Goal: Task Accomplishment & Management: Complete application form

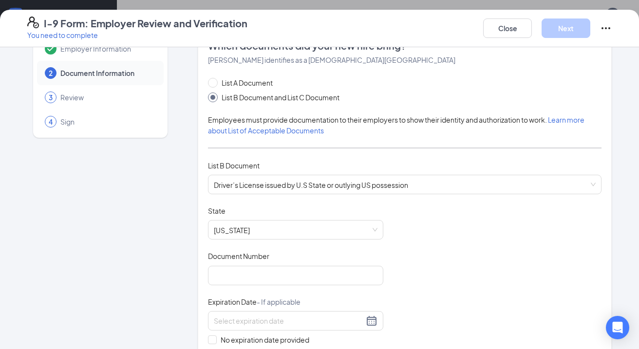
scroll to position [31, 0]
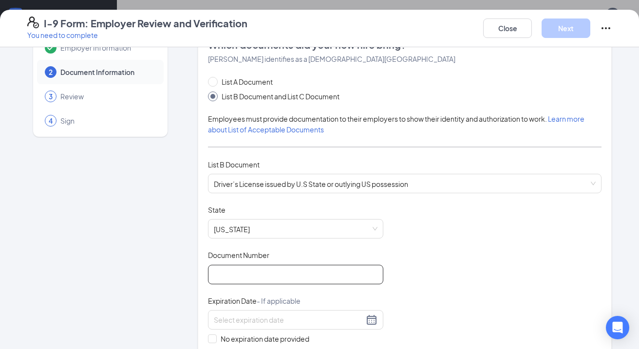
click at [293, 272] on input "Document Number" at bounding box center [295, 274] width 175 height 19
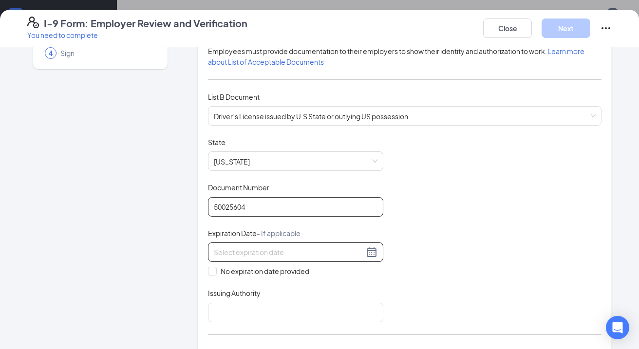
type input "50025604"
click at [378, 249] on div at bounding box center [295, 252] width 175 height 19
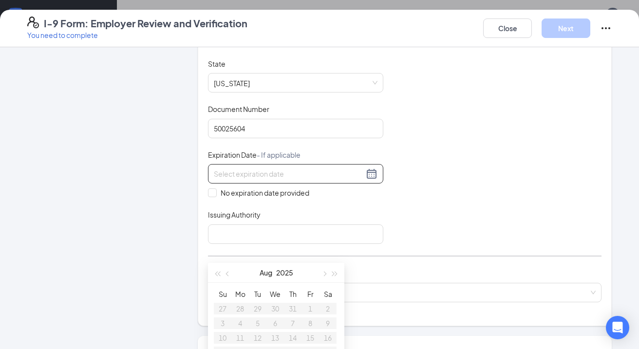
scroll to position [180, 0]
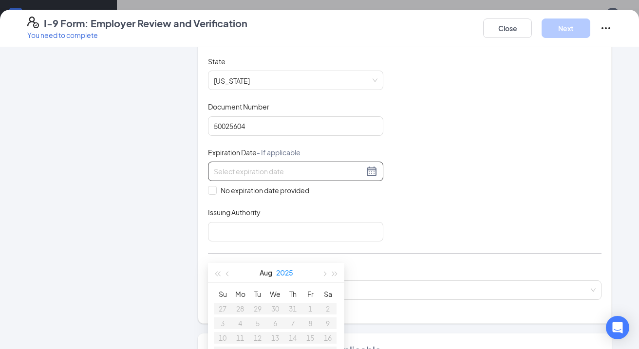
click at [282, 271] on button "2025" at bounding box center [284, 272] width 17 height 19
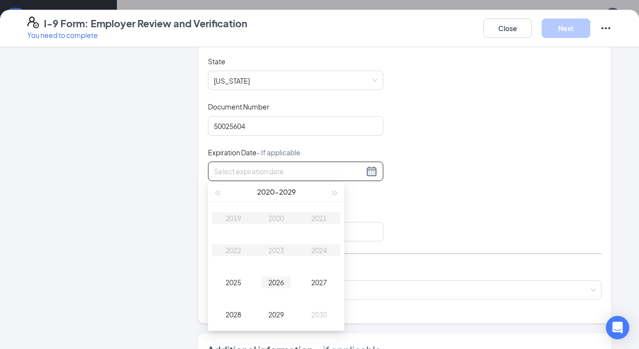
type input "[DATE]"
click at [278, 281] on div "2026" at bounding box center [276, 283] width 29 height 12
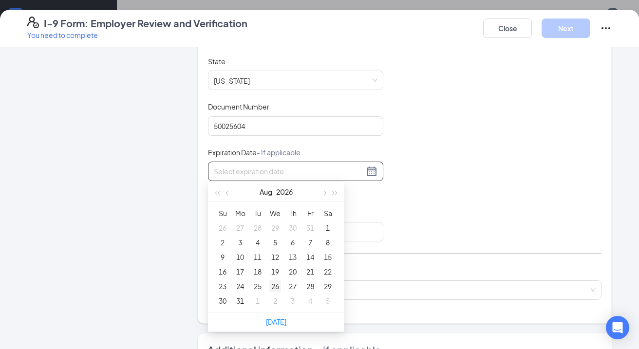
type input "[DATE]"
click at [269, 190] on button "Aug" at bounding box center [266, 191] width 13 height 19
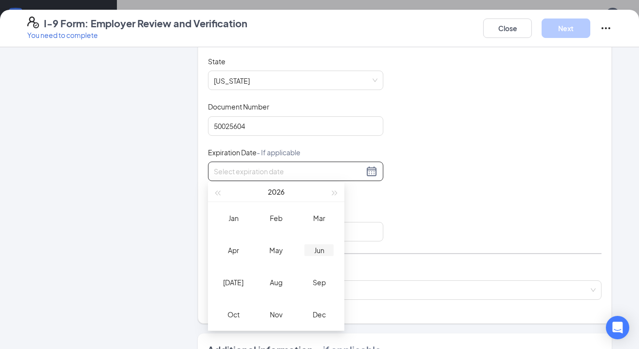
type input "[DATE]"
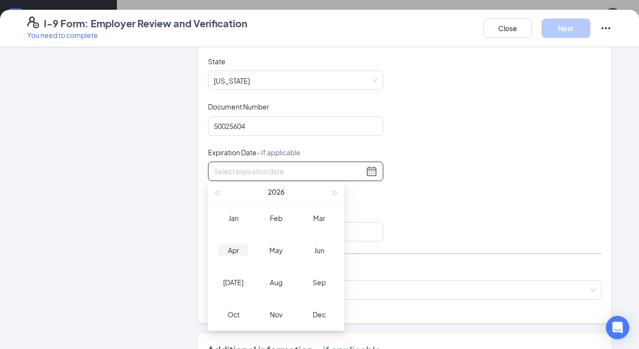
type input "[DATE]"
click at [235, 253] on div "Apr" at bounding box center [233, 250] width 29 height 12
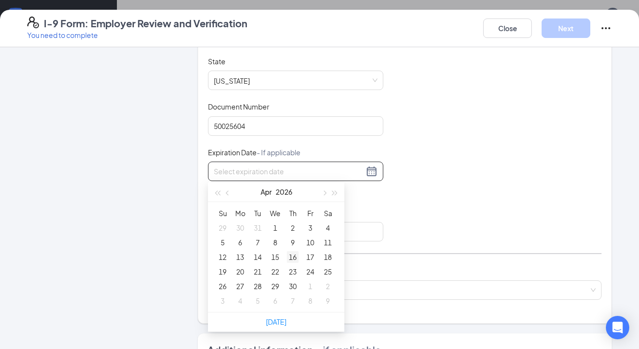
type input "[DATE]"
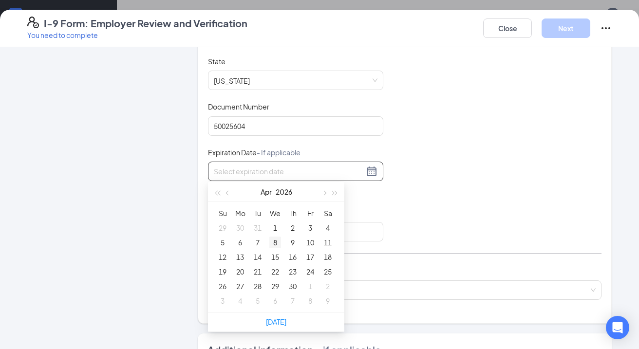
type input "[DATE]"
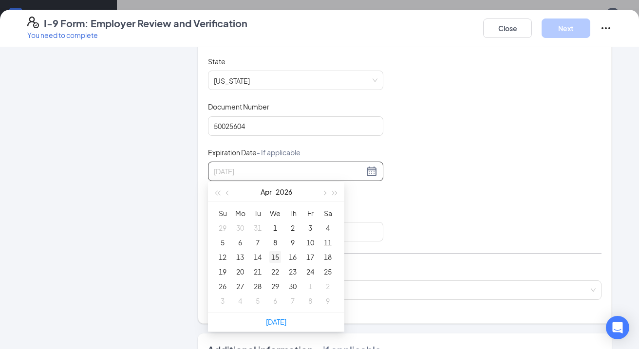
click at [279, 259] on div "15" at bounding box center [275, 257] width 12 height 12
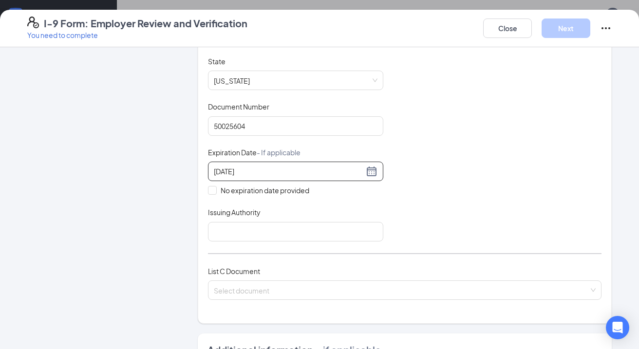
scroll to position [222, 0]
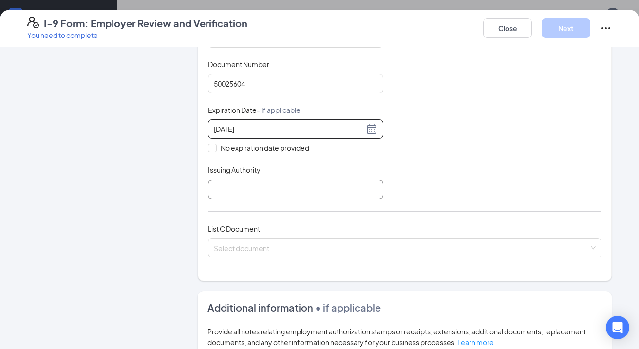
click at [346, 181] on input "Issuing Authority" at bounding box center [295, 189] width 175 height 19
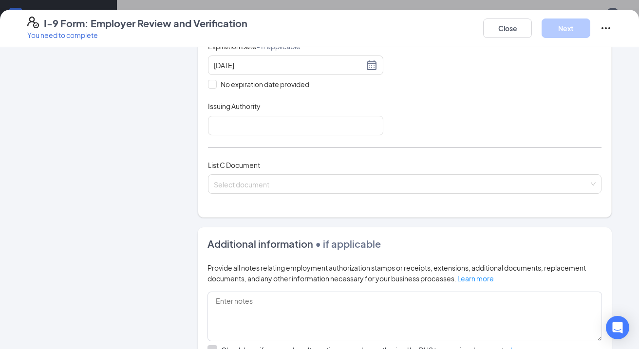
scroll to position [285, 0]
click at [337, 120] on input "Issuing Authority" at bounding box center [295, 126] width 175 height 19
type input "T"
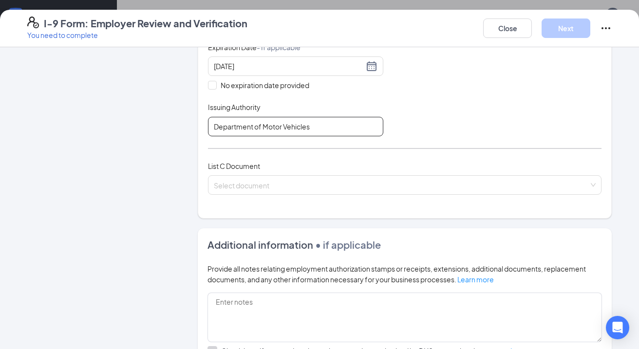
type input "Department of Motor Vehicles"
click at [453, 146] on div "List A Document List B Document and List C Document Employees must provide docu…" at bounding box center [405, 15] width 394 height 384
click at [441, 173] on div "List C Document Select document" at bounding box center [405, 184] width 394 height 46
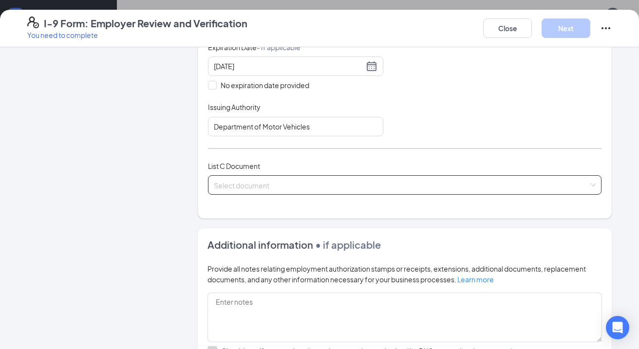
click at [441, 176] on input "search" at bounding box center [401, 183] width 375 height 15
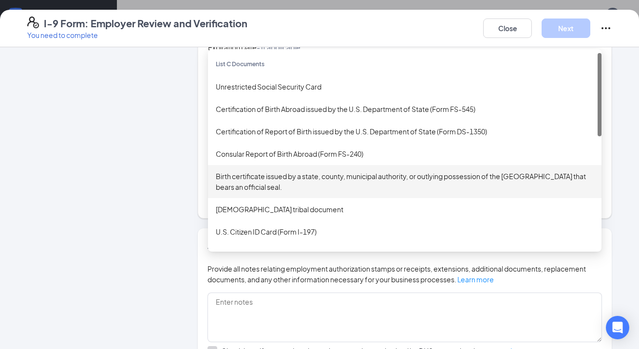
scroll to position [257, 0]
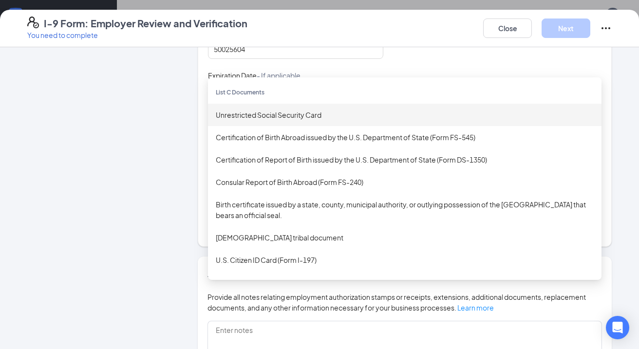
click at [371, 114] on div "Unrestricted Social Security Card" at bounding box center [405, 115] width 378 height 11
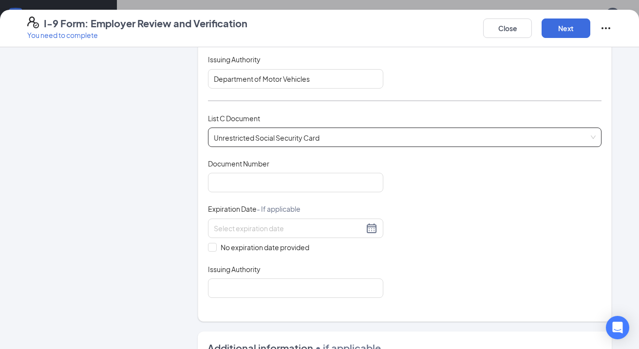
scroll to position [341, 0]
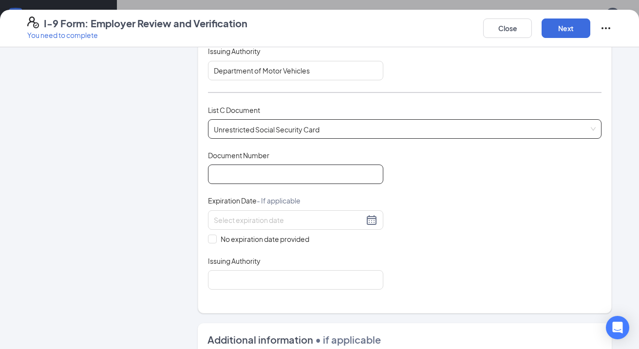
click at [311, 173] on input "Document Number" at bounding box center [295, 174] width 175 height 19
click at [327, 132] on span "Unrestricted Social Security Card" at bounding box center [405, 129] width 382 height 19
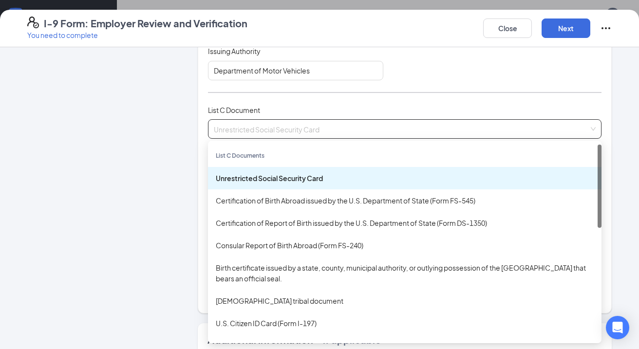
click at [321, 173] on div "Unrestricted Social Security Card" at bounding box center [405, 178] width 378 height 11
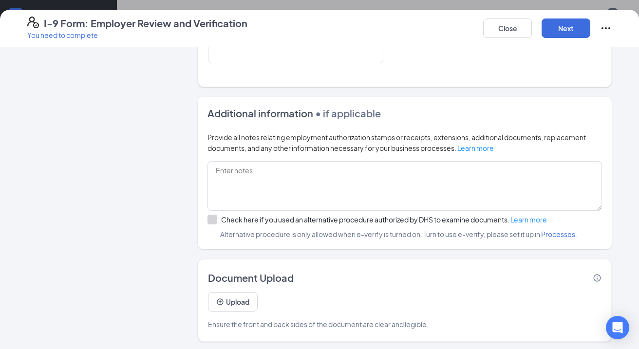
scroll to position [256, 0]
click at [597, 274] on icon "Info" at bounding box center [597, 278] width 9 height 9
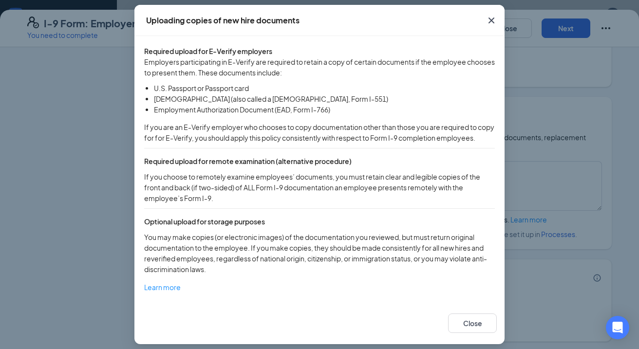
click at [489, 19] on icon "Cross" at bounding box center [492, 21] width 12 height 12
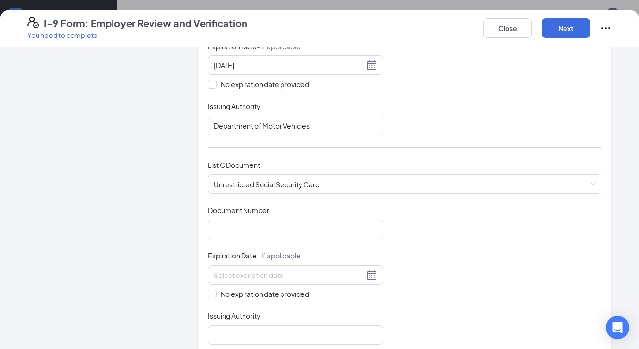
scroll to position [304, 0]
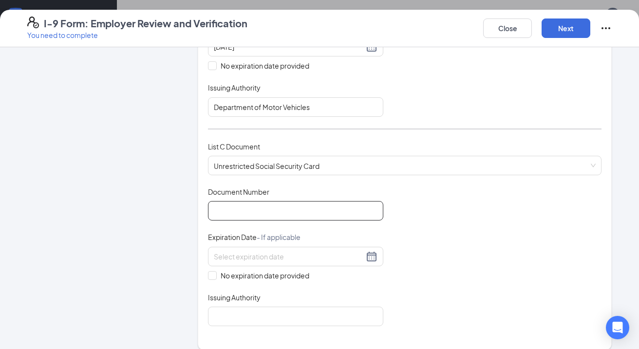
click at [270, 210] on input "Document Number" at bounding box center [295, 210] width 175 height 19
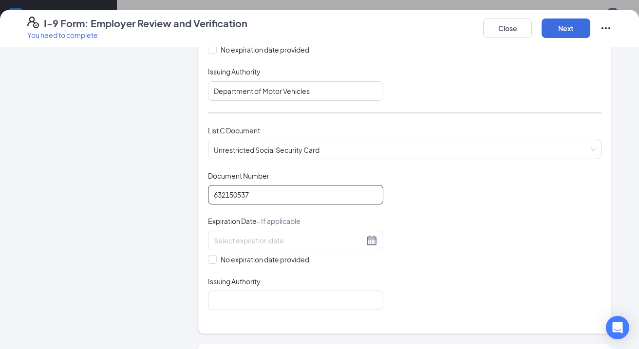
scroll to position [320, 0]
type input "632150537"
click at [213, 261] on span at bounding box center [212, 260] width 9 height 9
click at [213, 261] on input "No expiration date provided" at bounding box center [211, 259] width 7 height 7
checkbox input "true"
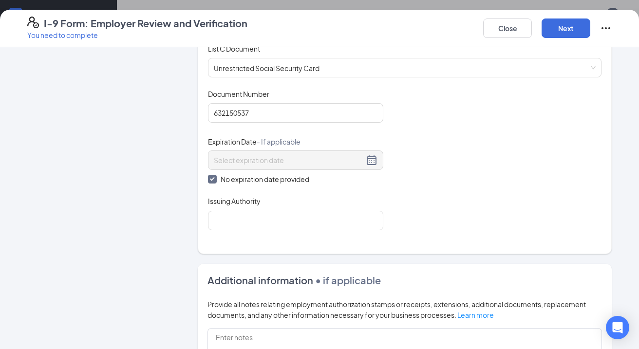
scroll to position [404, 0]
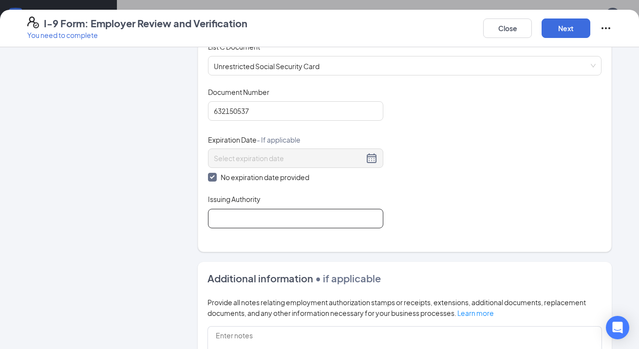
click at [271, 218] on input "Issuing Authority" at bounding box center [295, 218] width 175 height 19
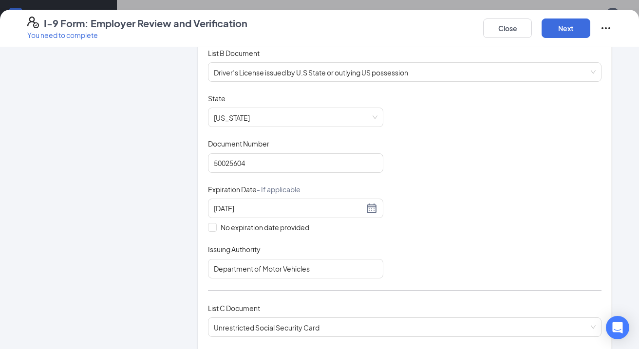
scroll to position [166, 0]
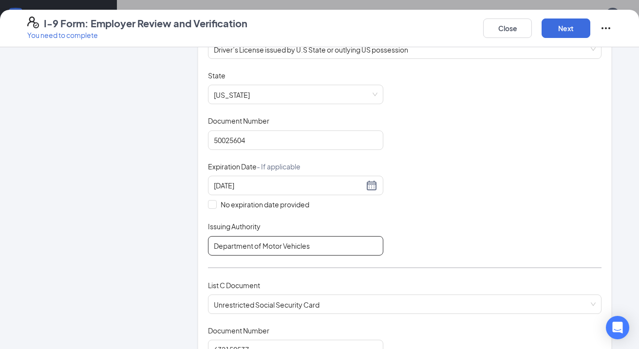
drag, startPoint x: 332, startPoint y: 245, endPoint x: 179, endPoint y: 248, distance: 152.5
click at [179, 248] on div "Employer Information 2 Document Information 3 Review 4 Sign Which documents did…" at bounding box center [319, 318] width 584 height 854
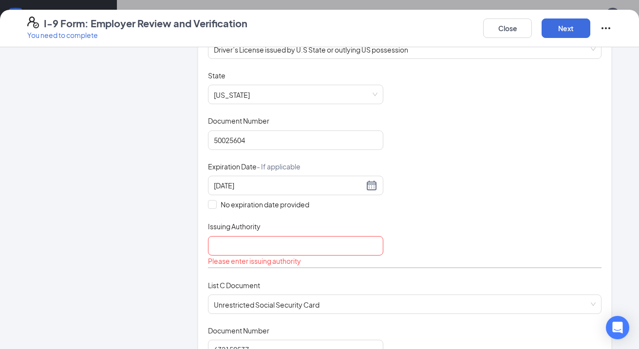
click at [506, 227] on div "Document Title Driver’s License issued by U.S State or outlying US possession S…" at bounding box center [405, 169] width 394 height 197
click at [334, 248] on input "Issuing Authority" at bounding box center [295, 245] width 175 height 19
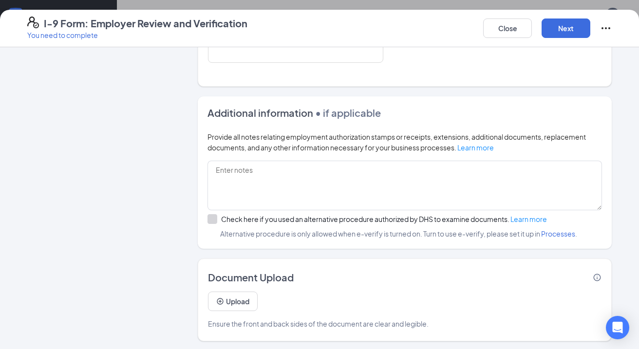
scroll to position [569, 0]
type input "Department of Motor Vehicles"
click at [572, 29] on button "Next" at bounding box center [566, 28] width 49 height 19
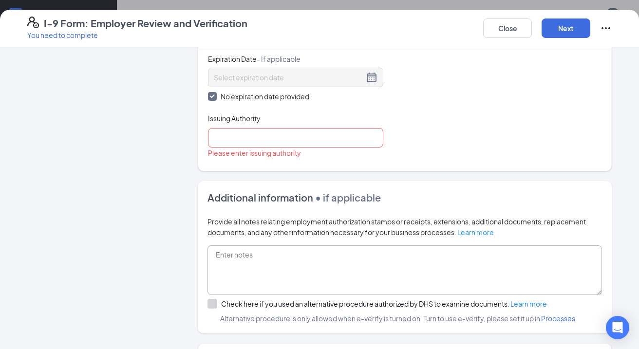
scroll to position [483, 0]
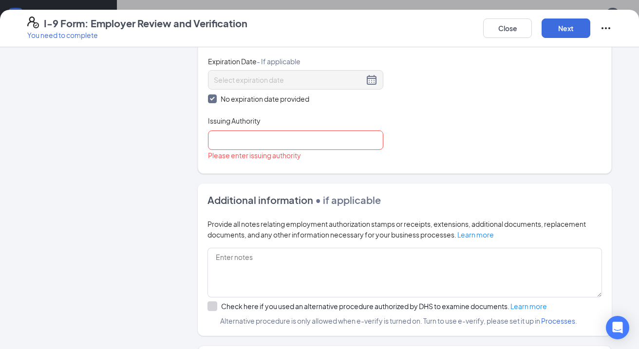
click at [342, 157] on div "Please enter issuing authority" at bounding box center [295, 155] width 175 height 11
click at [341, 136] on input "Issuing Authority" at bounding box center [295, 140] width 175 height 19
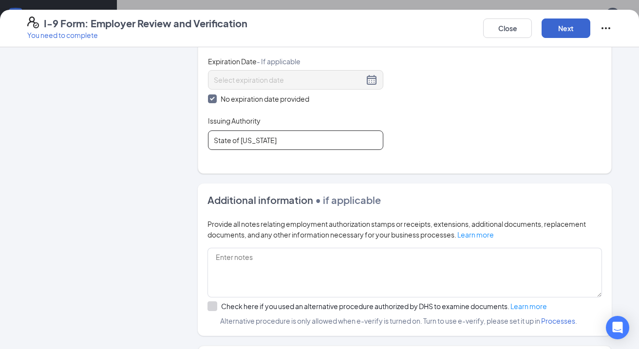
type input "State of [US_STATE]"
click at [554, 36] on button "Next" at bounding box center [566, 28] width 49 height 19
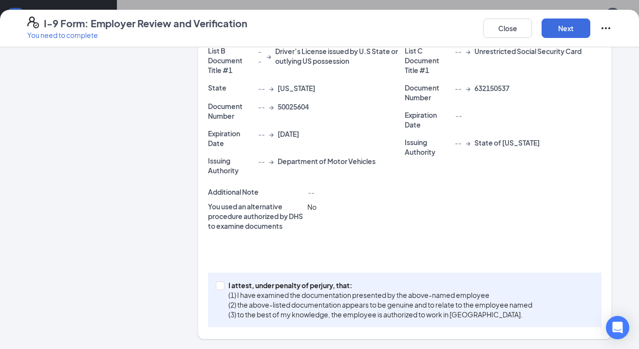
scroll to position [220, 0]
click at [220, 284] on input "I attest, under penalty of [PERSON_NAME], that: (1) I have examined the documen…" at bounding box center [219, 285] width 7 height 7
checkbox input "true"
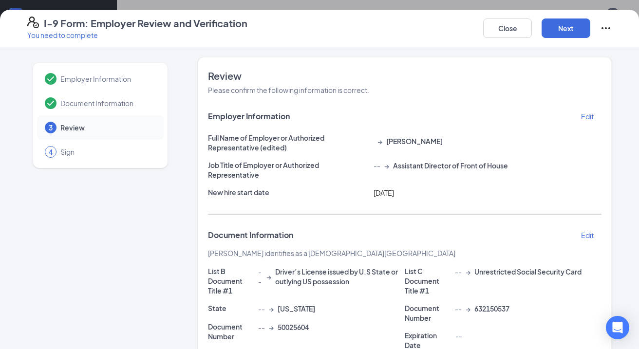
scroll to position [0, 0]
click at [573, 20] on button "Next" at bounding box center [566, 28] width 49 height 19
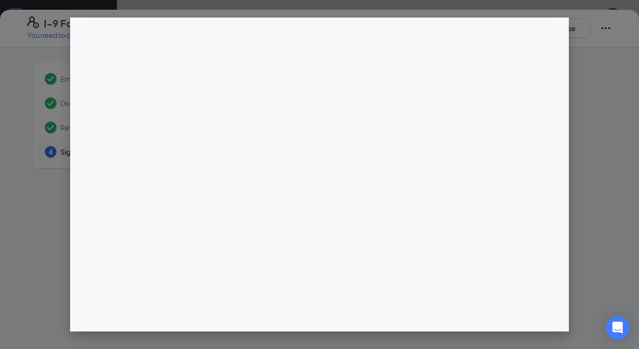
scroll to position [353, 0]
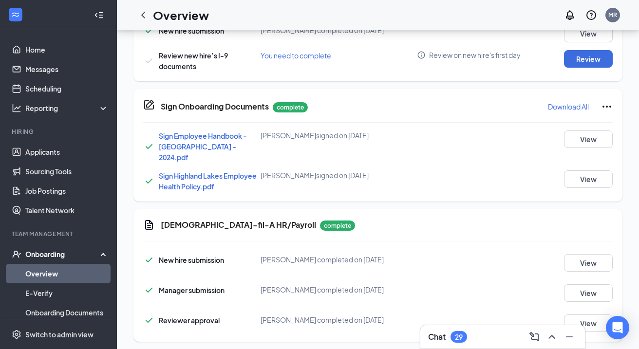
click at [325, 139] on div "I-9 Form: Employer Review and Verification You need to complete Close Employer …" at bounding box center [319, 174] width 639 height 349
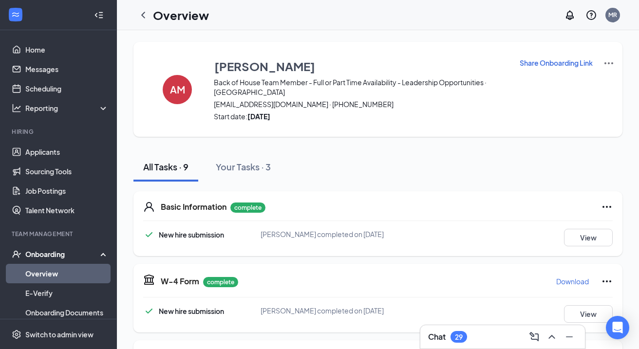
scroll to position [0, 0]
click at [143, 14] on icon "ChevronLeft" at bounding box center [143, 15] width 4 height 6
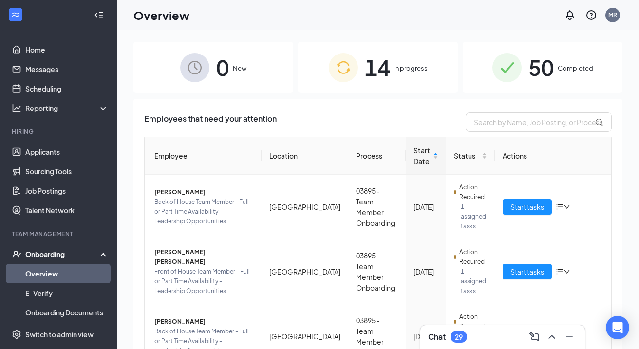
click at [501, 84] on div "50 Completed" at bounding box center [543, 67] width 160 height 51
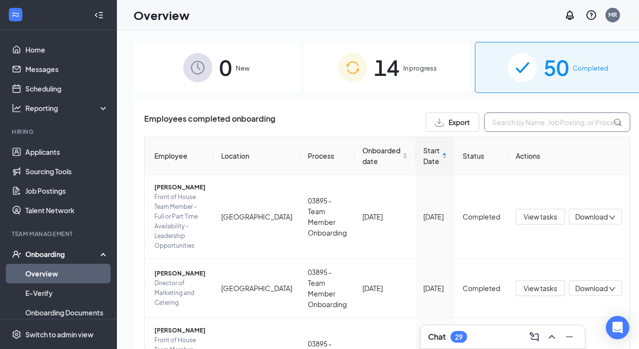
click at [522, 125] on input "text" at bounding box center [557, 122] width 146 height 19
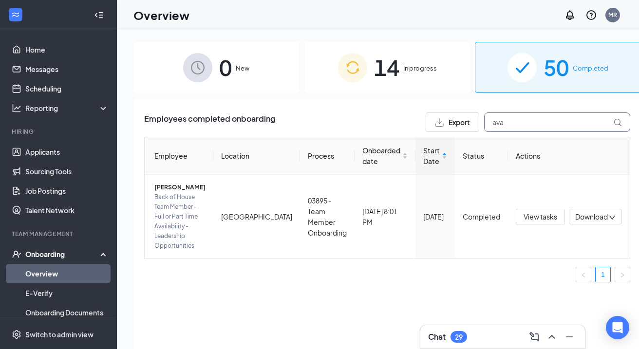
drag, startPoint x: 516, startPoint y: 131, endPoint x: 458, endPoint y: 132, distance: 58.5
click at [458, 132] on div "Employees completed onboarding Export ava Employee Location Process Onboarded d…" at bounding box center [387, 202] width 486 height 178
type input "a"
click at [434, 46] on div "14 In progress" at bounding box center [387, 67] width 166 height 51
